Goal: Task Accomplishment & Management: Manage account settings

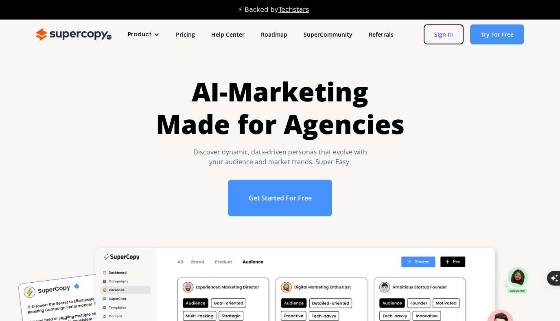
click at [448, 34] on link "Sign In" at bounding box center [444, 34] width 40 height 20
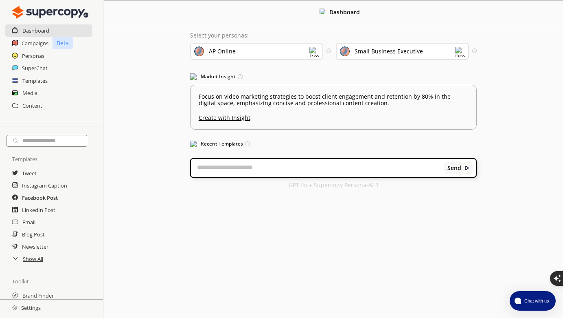
click at [48, 201] on h2 "Facebook Post" at bounding box center [40, 197] width 36 height 12
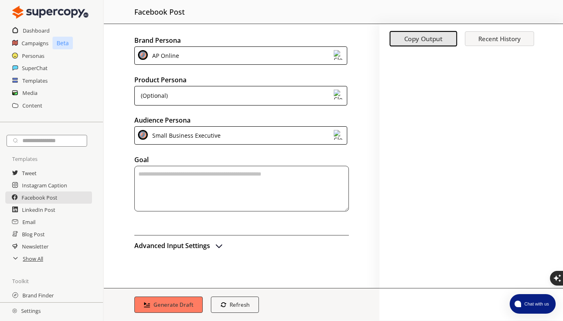
click at [211, 59] on div "AP Online" at bounding box center [240, 55] width 213 height 18
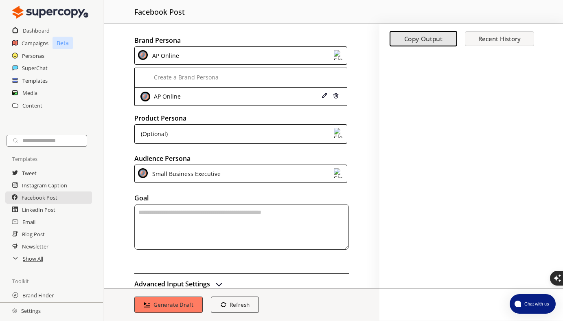
click at [245, 26] on div "Brand Persona AP Online Create a Brand Persona AP Online Product Persona (Optio…" at bounding box center [242, 156] width 276 height 264
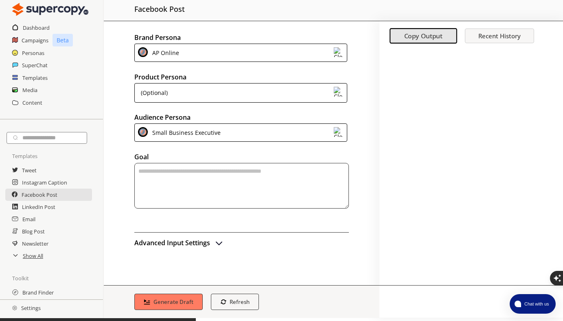
scroll to position [3, 0]
click at [202, 135] on div "Small Business Executive" at bounding box center [184, 132] width 71 height 11
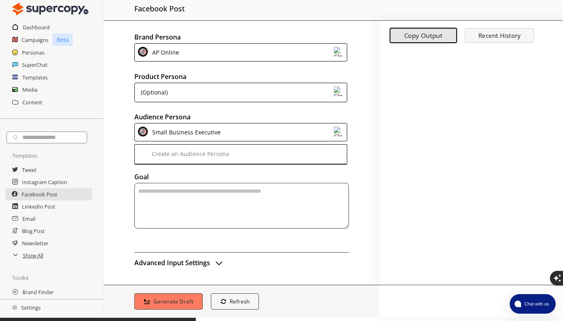
click at [120, 108] on div "Brand Persona AP Online Product Persona (Optional) Audience Persona Small Busin…" at bounding box center [242, 153] width 276 height 264
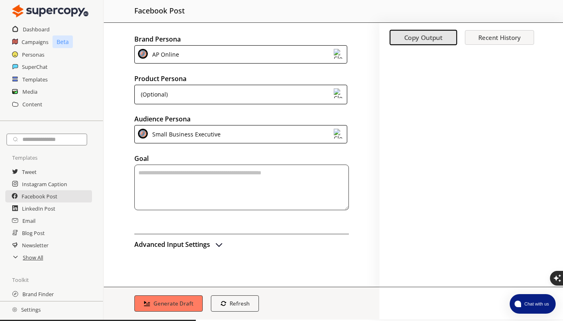
scroll to position [0, 0]
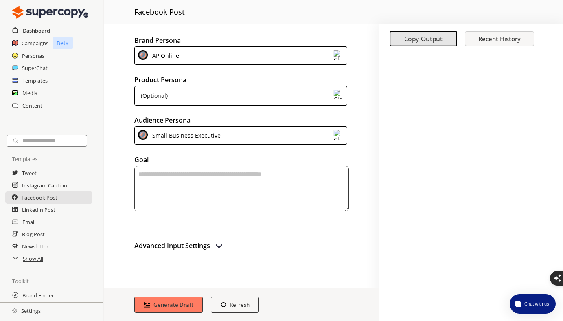
click at [43, 29] on h2 "Dashboard" at bounding box center [36, 30] width 27 height 12
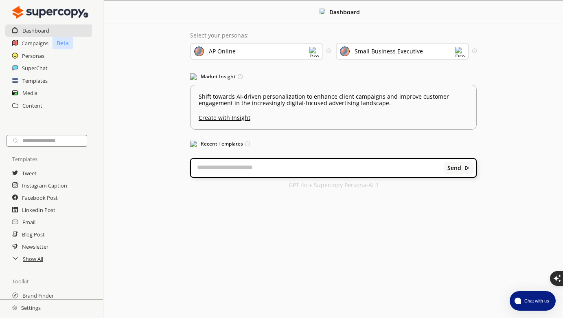
click at [255, 55] on div "AP Online" at bounding box center [256, 51] width 133 height 17
click at [52, 44] on div "Campaigns Beta" at bounding box center [51, 43] width 103 height 13
click at [43, 54] on h2 "Personas" at bounding box center [33, 56] width 23 height 12
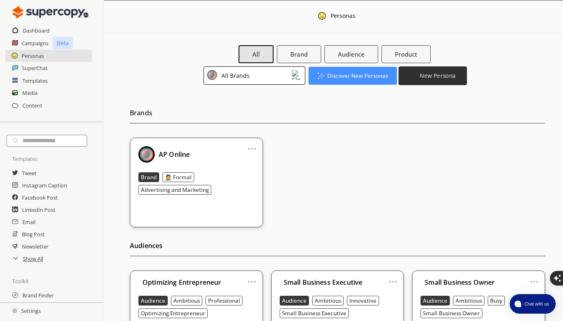
click at [434, 77] on b "New Persona" at bounding box center [438, 76] width 36 height 8
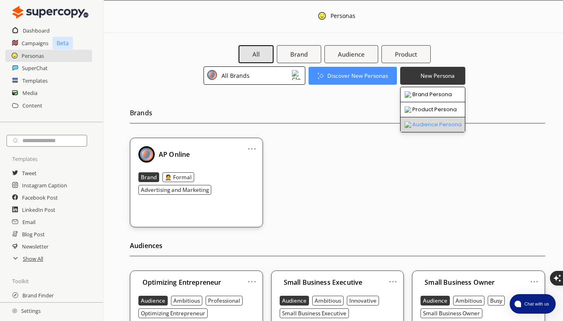
click at [435, 127] on li "Audience Persona" at bounding box center [433, 124] width 64 height 15
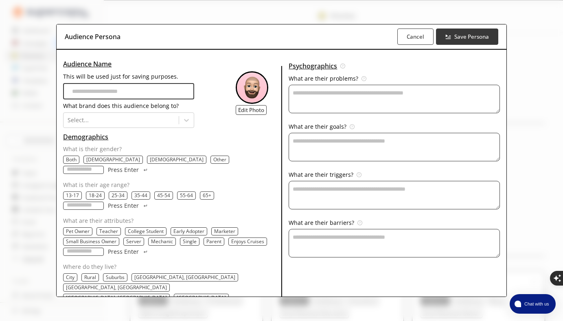
click at [111, 92] on input "This will be used just for saving purposes." at bounding box center [128, 91] width 131 height 16
click at [536, 232] on div "Audience Persona Cancel Save Persona Audience Name This will be used just for s…" at bounding box center [281, 160] width 563 height 321
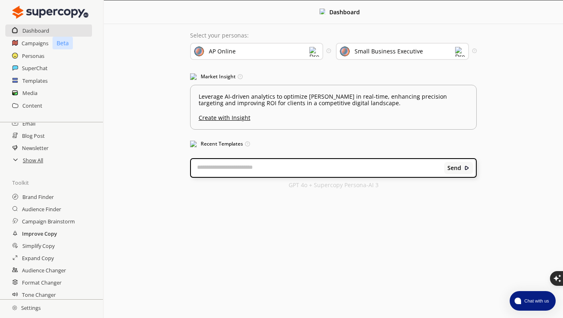
scroll to position [7, 0]
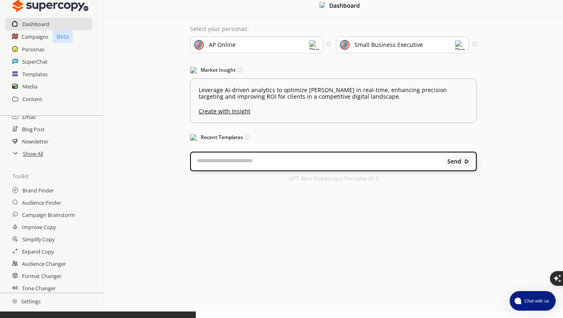
click at [28, 305] on h2 "Settings" at bounding box center [26, 301] width 53 height 16
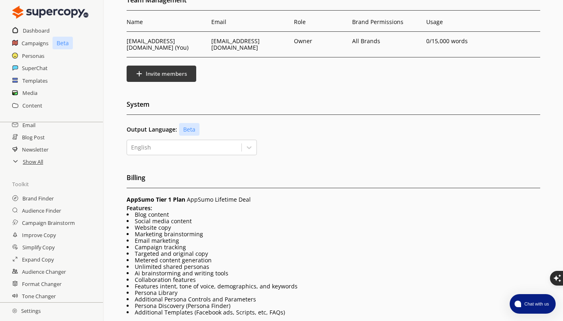
scroll to position [143, 0]
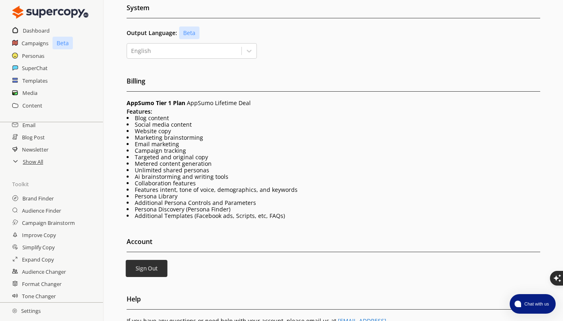
click at [150, 260] on button "Sign Out" at bounding box center [147, 268] width 42 height 17
